Goal: Navigation & Orientation: Go to known website

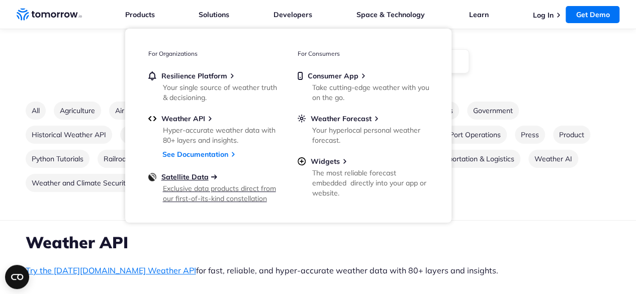
click at [190, 176] on span "Satellite Data" at bounding box center [184, 177] width 47 height 9
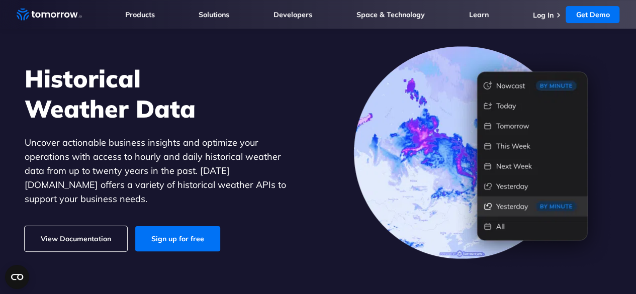
scroll to position [101, 0]
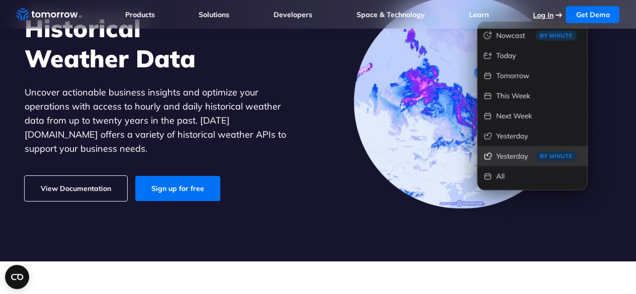
click at [547, 12] on link "Log In" at bounding box center [543, 15] width 21 height 9
